Goal: Task Accomplishment & Management: Manage account settings

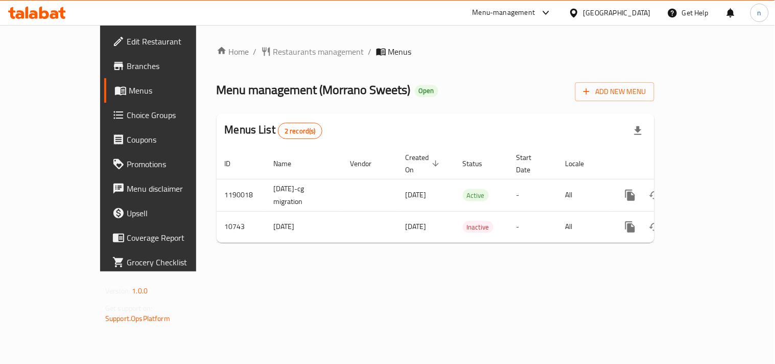
click at [579, 12] on icon at bounding box center [573, 13] width 11 height 11
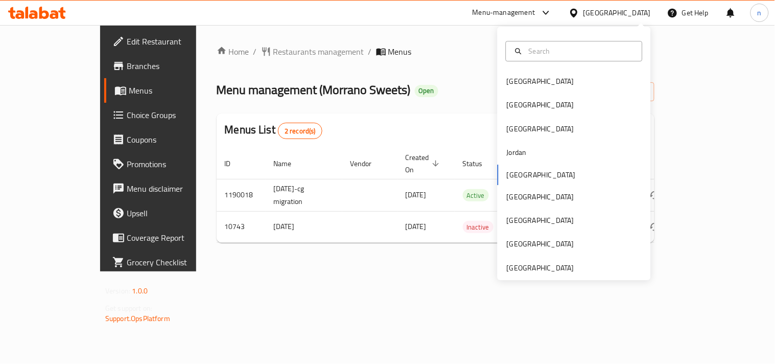
click at [539, 275] on div "Bahrain Egypt Iraq Jordan Kuwait Oman Qatar Saudi Arabia United Arab Emirates" at bounding box center [573, 153] width 153 height 253
click at [514, 262] on div "[GEOGRAPHIC_DATA]" at bounding box center [540, 267] width 67 height 11
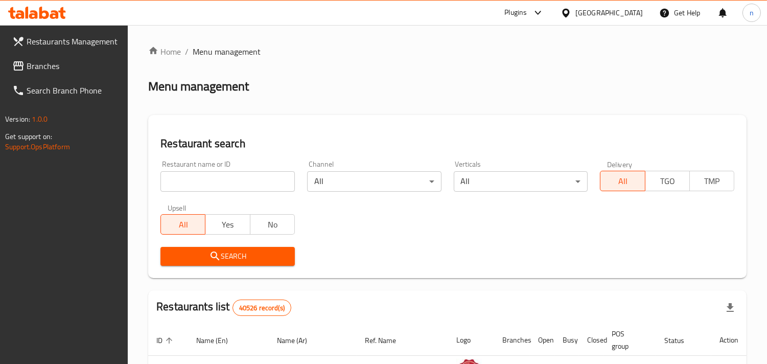
click at [97, 66] on span "Branches" at bounding box center [73, 66] width 93 height 12
